Goal: Information Seeking & Learning: Learn about a topic

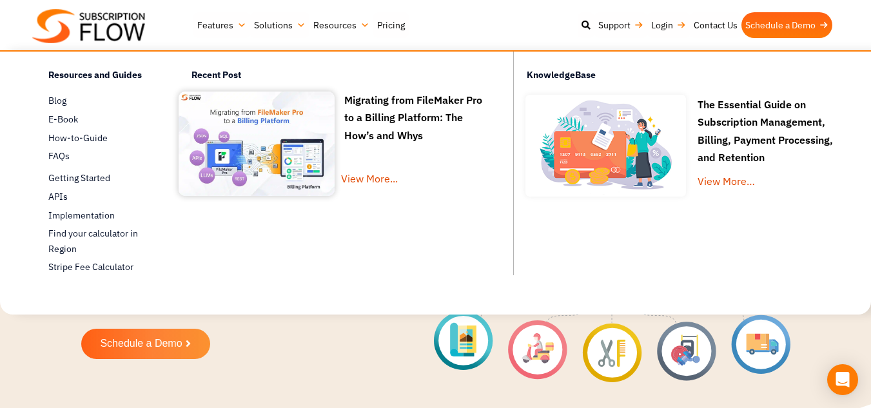
click at [298, 126] on img at bounding box center [257, 144] width 156 height 104
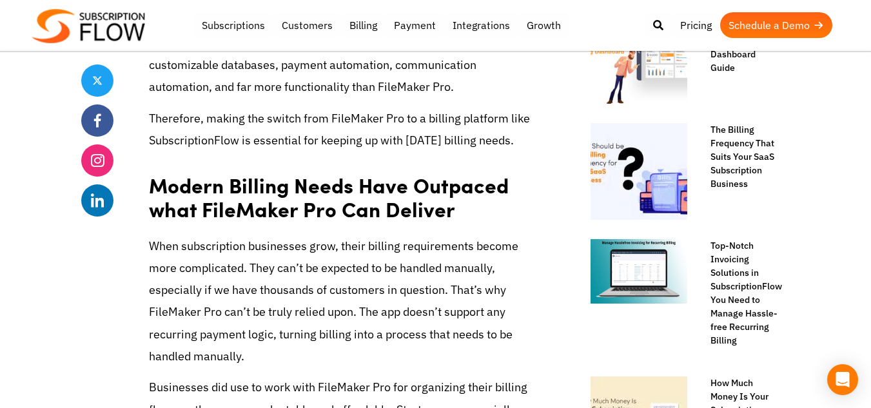
scroll to position [670, 0]
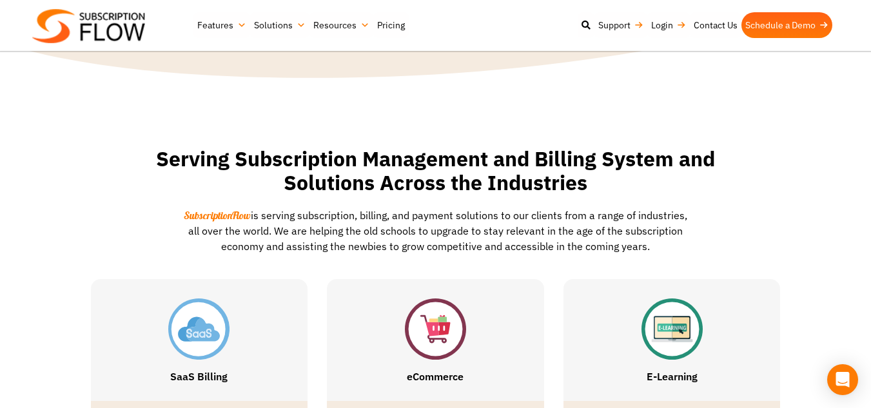
scroll to position [413, 0]
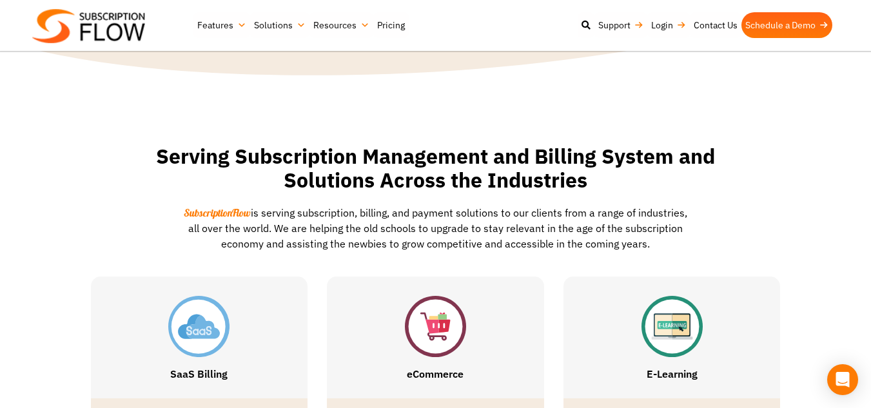
click at [162, 119] on section "Serving Subscription Management and Billing System and Solutions Across the Ind…" at bounding box center [435, 170] width 871 height 180
